Goal: Use online tool/utility: Utilize a website feature to perform a specific function

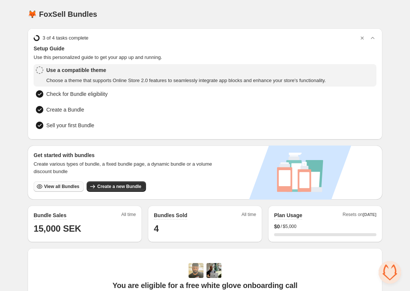
click at [63, 186] on span "View all Bundles" at bounding box center [61, 187] width 35 height 6
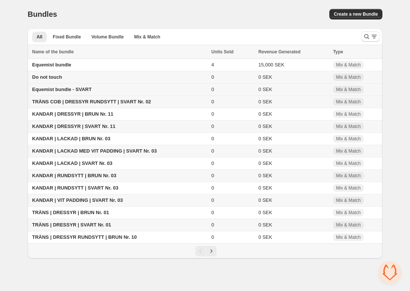
click at [81, 88] on span "Equemist bundle - SVART" at bounding box center [61, 90] width 59 height 6
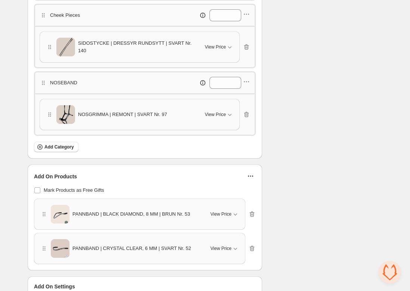
scroll to position [317, 0]
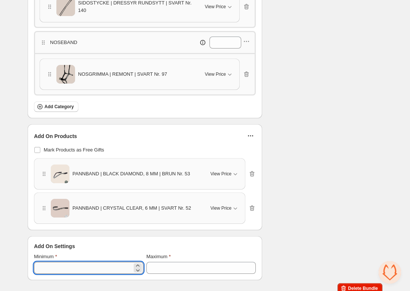
click at [55, 265] on input "*" at bounding box center [83, 268] width 98 height 12
type input "*"
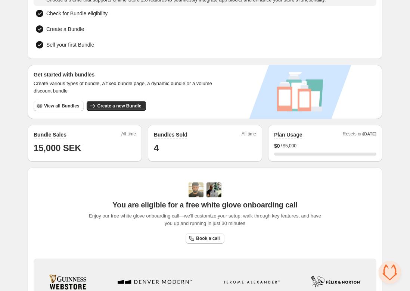
scroll to position [85, 0]
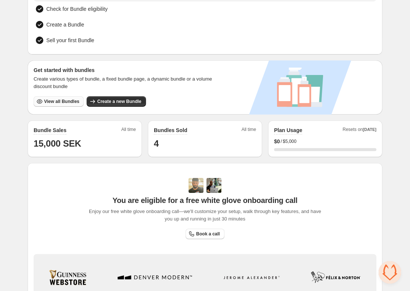
click at [53, 101] on span "View all Bundles" at bounding box center [61, 102] width 35 height 6
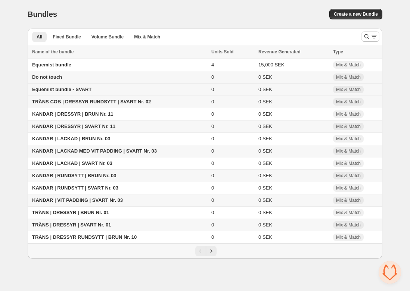
click at [50, 91] on span "Equemist bundle - SVART" at bounding box center [61, 90] width 59 height 6
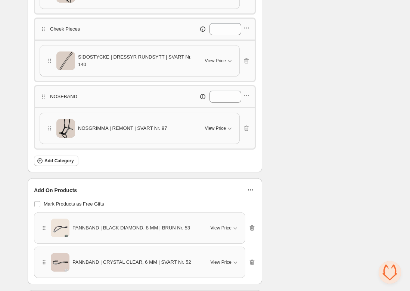
scroll to position [317, 0]
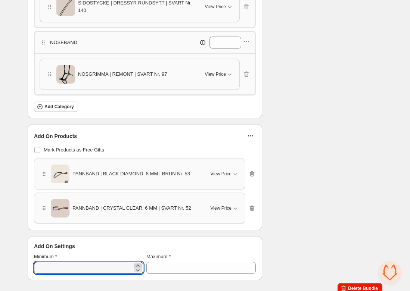
click at [137, 265] on icon at bounding box center [137, 266] width 3 height 2
click at [138, 267] on icon at bounding box center [137, 270] width 7 height 7
type input "*"
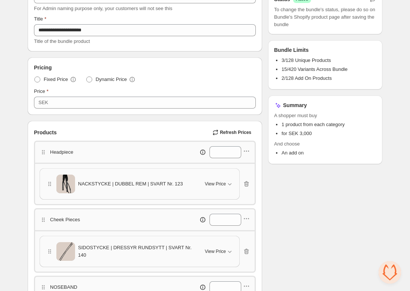
scroll to position [0, 0]
